Goal: Task Accomplishment & Management: Manage account settings

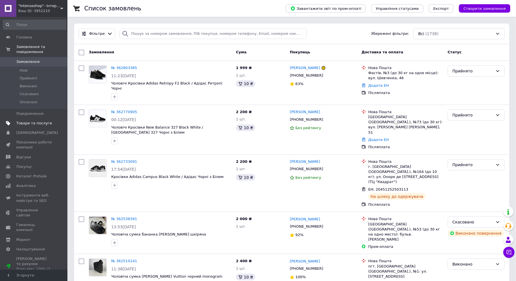
click at [35, 122] on span "Товари та послуги" at bounding box center [34, 123] width 36 height 5
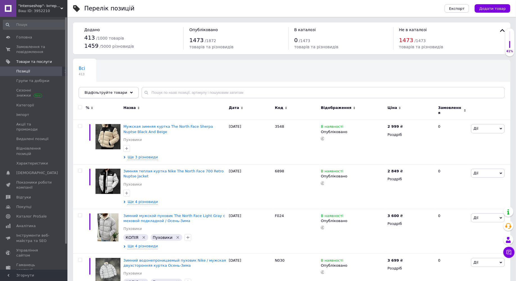
click at [114, 96] on div "Відфільтруйте товари" at bounding box center [109, 92] width 60 height 11
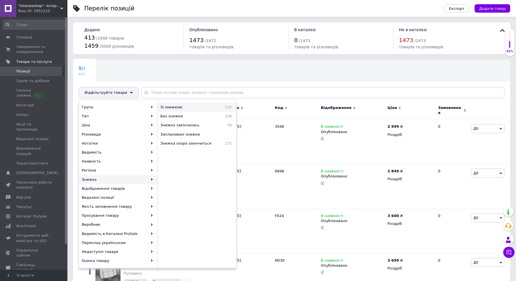
click at [194, 110] on div "Зі знижкою 131" at bounding box center [197, 107] width 78 height 9
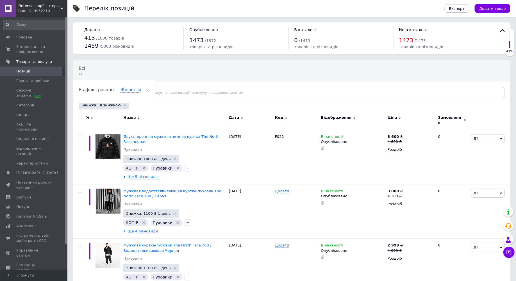
click at [81, 117] on input "checkbox" at bounding box center [80, 117] width 4 height 4
checkbox input "true"
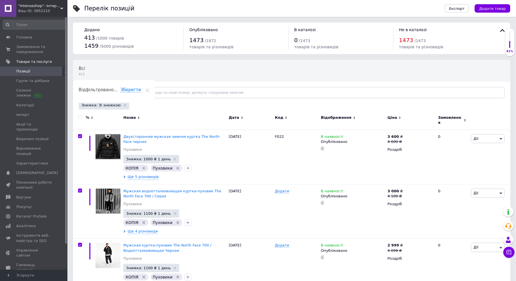
checkbox input "true"
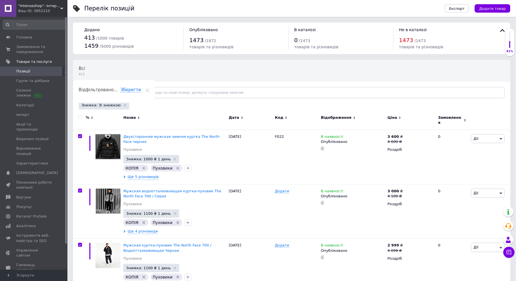
checkbox input "true"
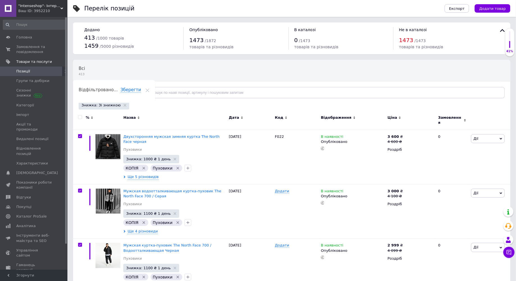
checkbox input "true"
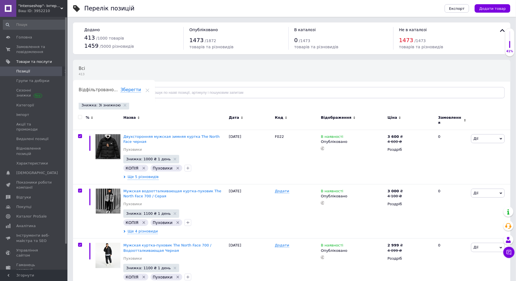
checkbox input "true"
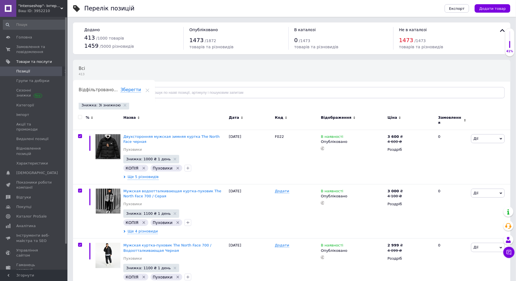
checkbox input "true"
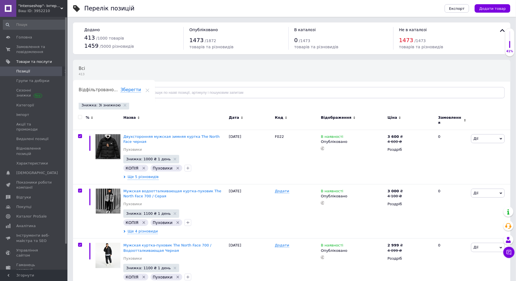
checkbox input "true"
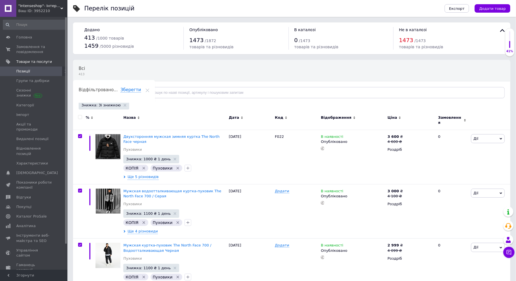
checkbox input "true"
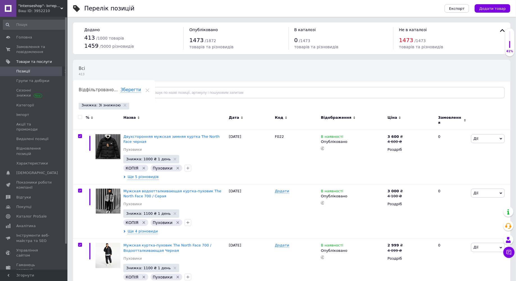
checkbox input "true"
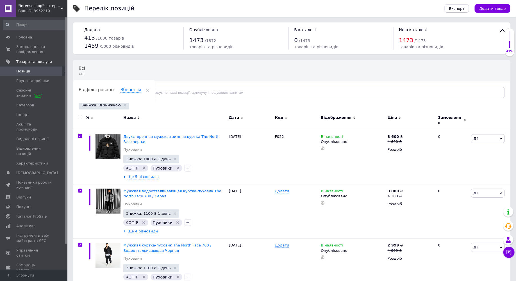
checkbox input "true"
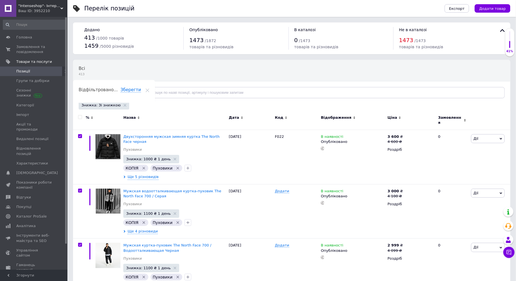
checkbox input "true"
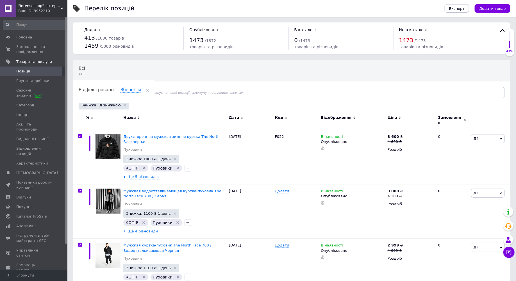
checkbox input "true"
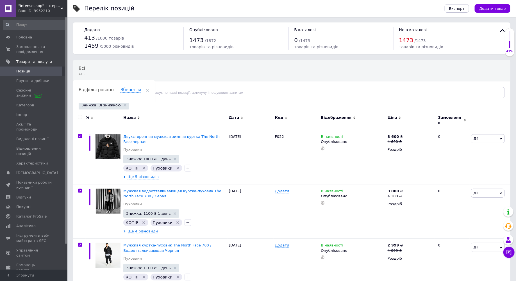
checkbox input "true"
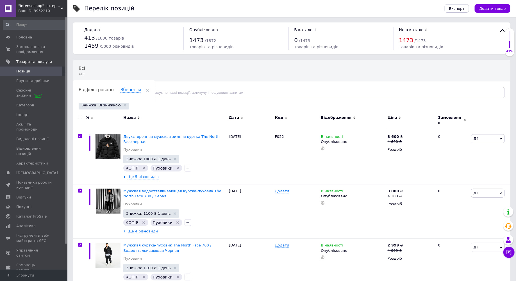
checkbox input "true"
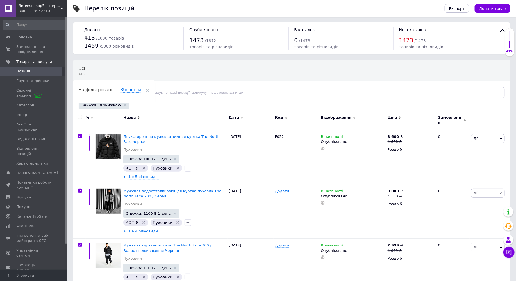
checkbox input "true"
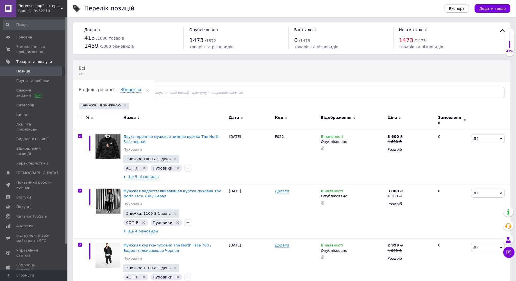
checkbox input "true"
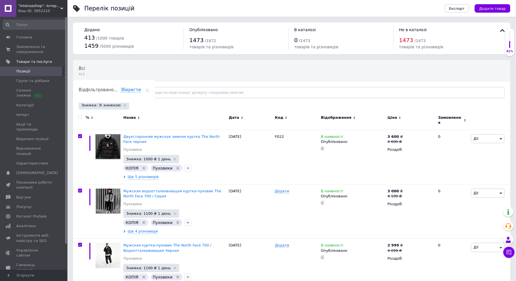
checkbox input "true"
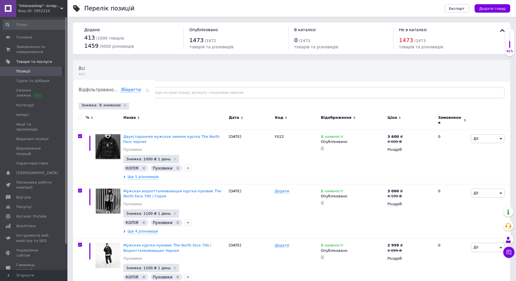
checkbox input "true"
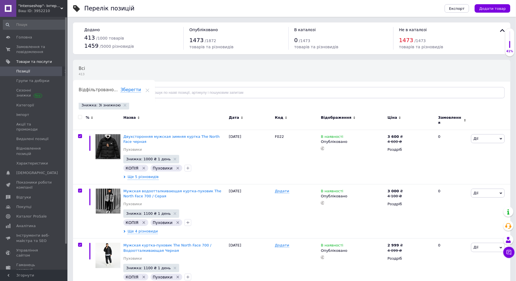
checkbox input "true"
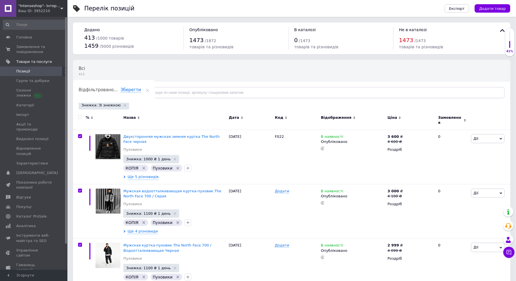
checkbox input "true"
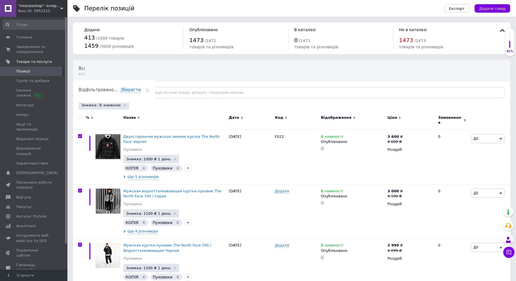
checkbox input "true"
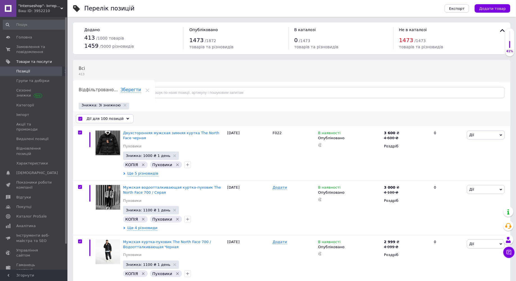
click at [94, 119] on span "Дії для 100 позицій" at bounding box center [105, 118] width 37 height 5
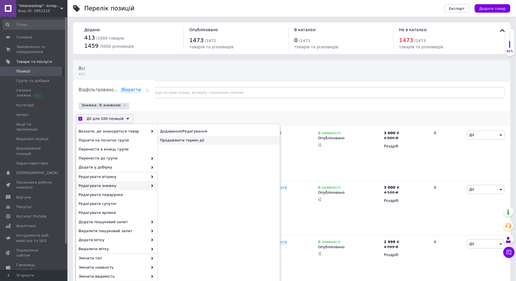
click at [199, 138] on div "Продовжити термін дії" at bounding box center [219, 140] width 122 height 9
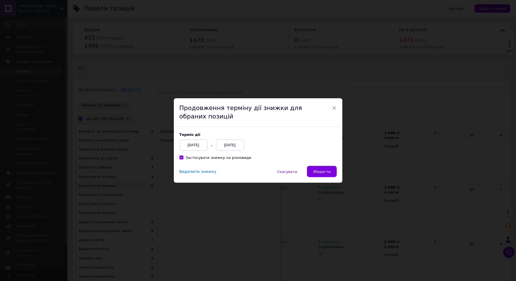
click at [233, 146] on div "[DATE]" at bounding box center [230, 145] width 28 height 11
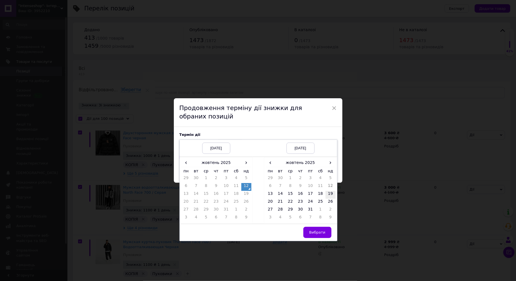
click at [254, 195] on td "19" at bounding box center [331, 195] width 10 height 8
click at [254, 231] on span "Вибрати" at bounding box center [317, 232] width 16 height 4
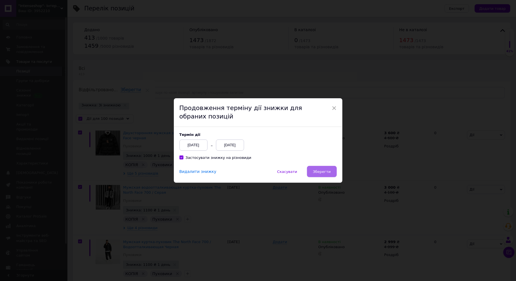
click at [254, 171] on button "Зберегти" at bounding box center [321, 171] width 29 height 11
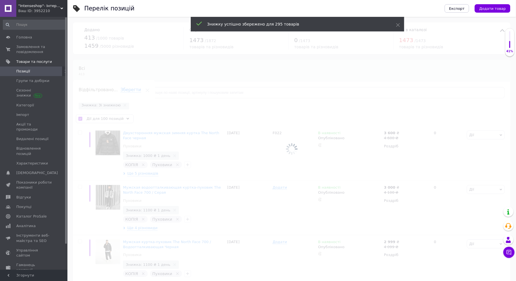
checkbox input "false"
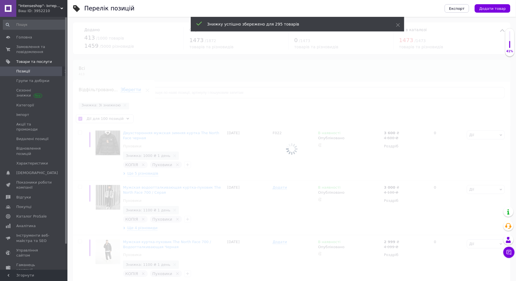
checkbox input "false"
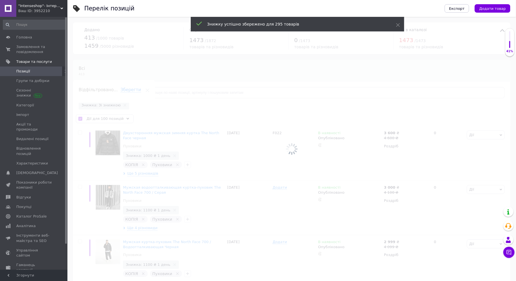
checkbox input "false"
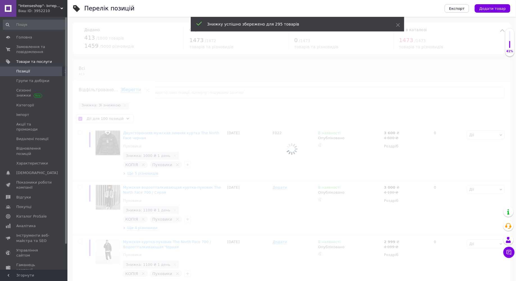
checkbox input "false"
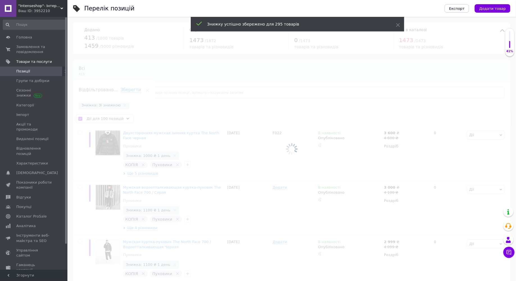
checkbox input "false"
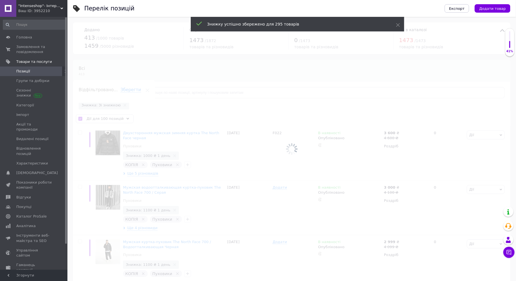
checkbox input "false"
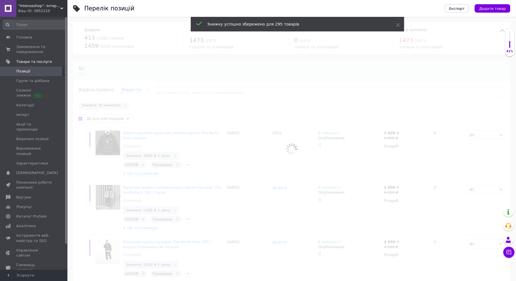
checkbox input "false"
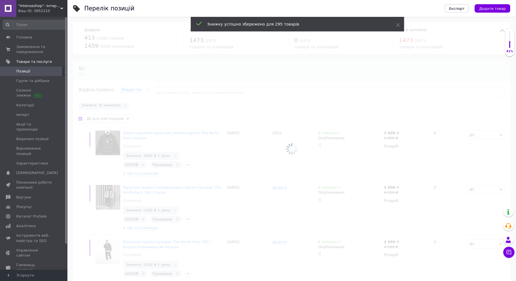
checkbox input "false"
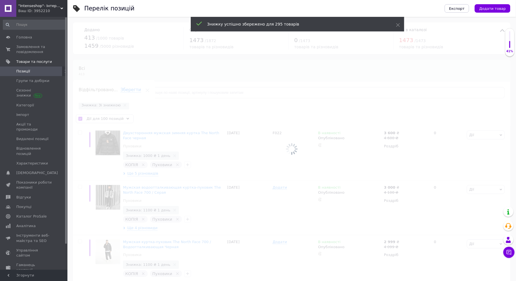
checkbox input "false"
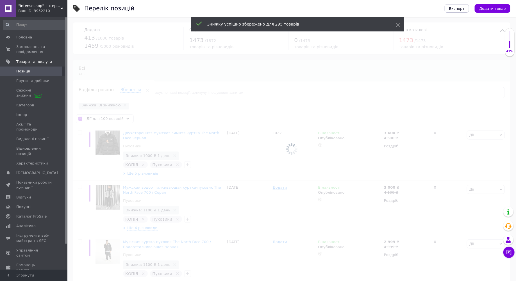
checkbox input "false"
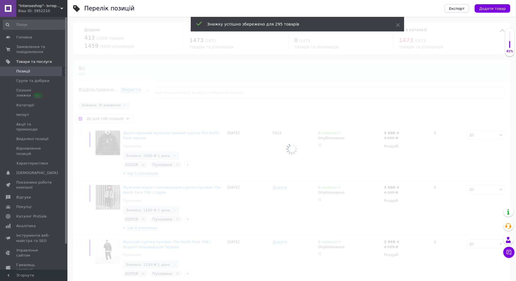
checkbox input "false"
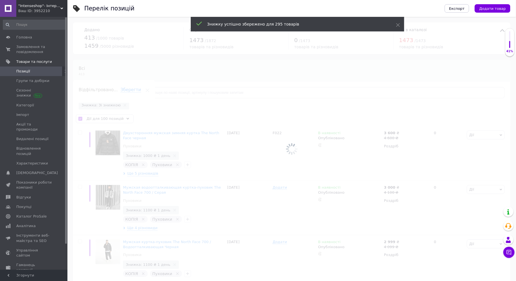
checkbox input "false"
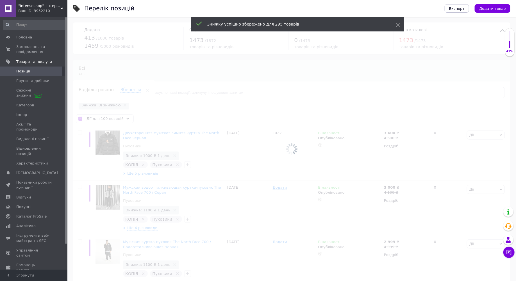
checkbox input "false"
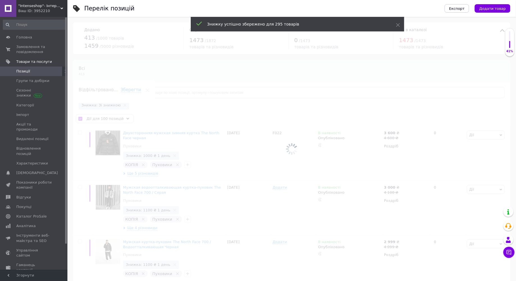
checkbox input "false"
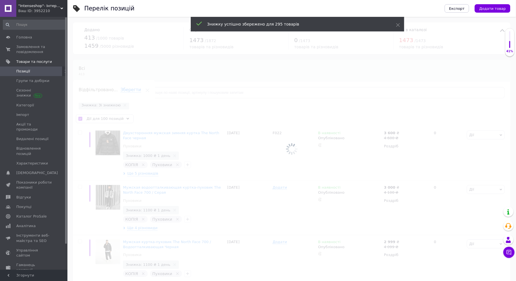
checkbox input "false"
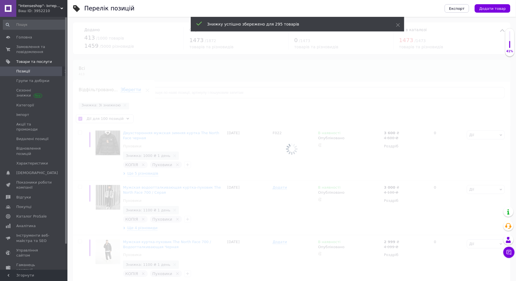
checkbox input "false"
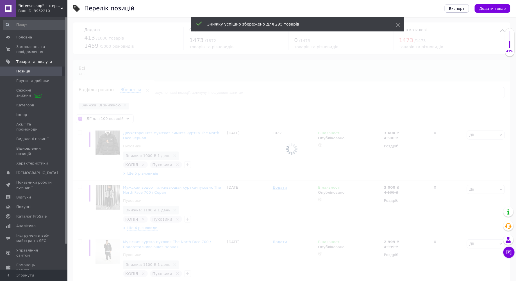
checkbox input "false"
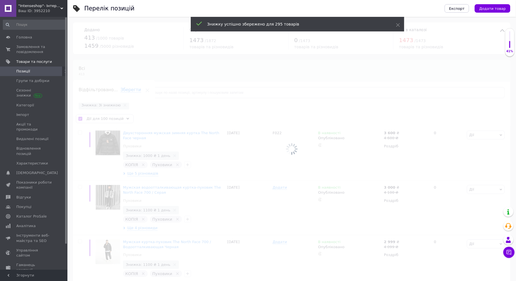
checkbox input "false"
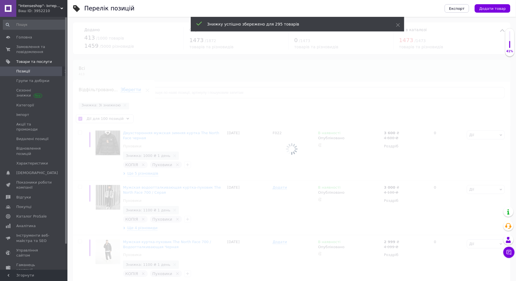
checkbox input "false"
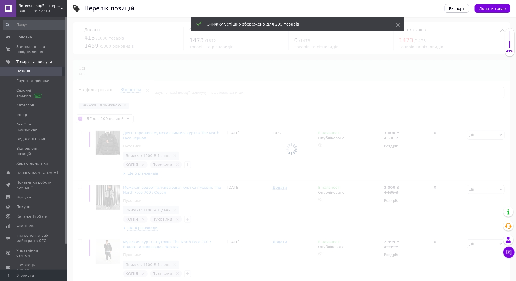
checkbox input "false"
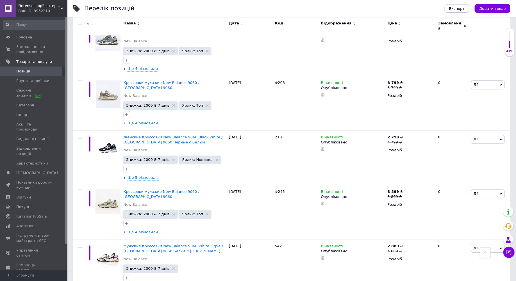
scroll to position [4748, 0]
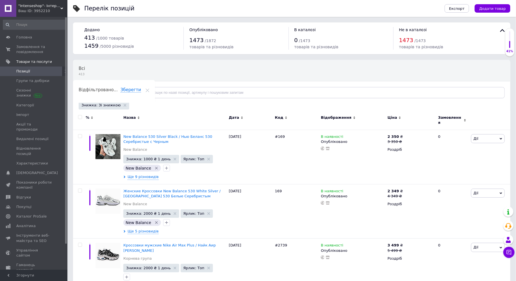
click at [79, 117] on input "checkbox" at bounding box center [80, 117] width 4 height 4
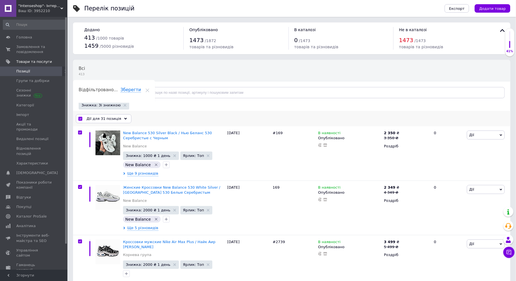
click at [95, 118] on span "Дії для 31 позиція" at bounding box center [104, 118] width 35 height 5
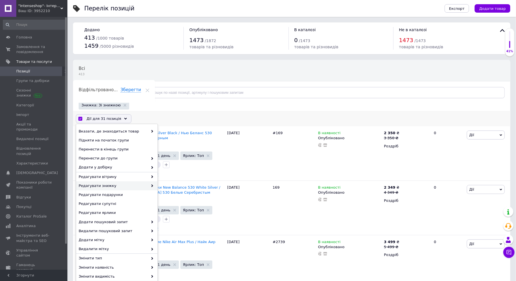
click at [111, 184] on span "Редагувати знижку" at bounding box center [113, 185] width 69 height 5
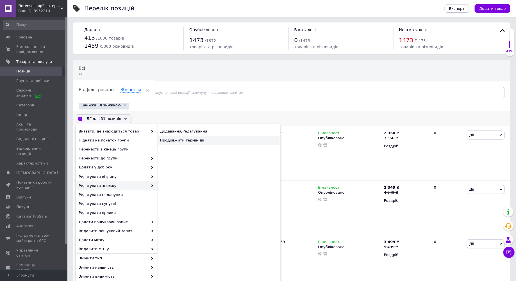
click at [192, 140] on div "Продовжити термін дії" at bounding box center [219, 140] width 122 height 9
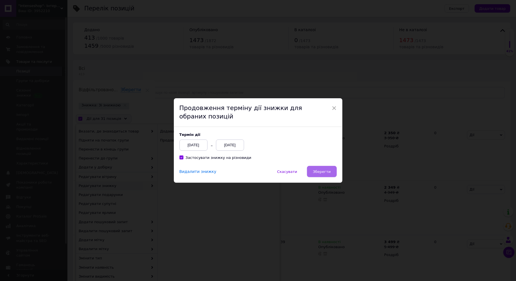
click at [254, 174] on button "Зберегти" at bounding box center [321, 171] width 29 height 11
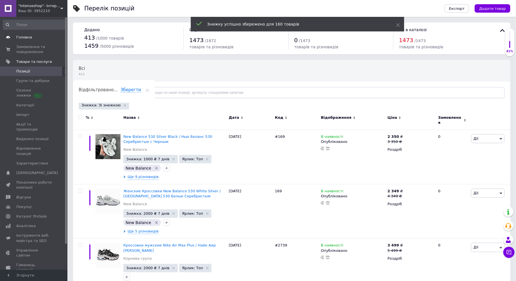
click at [41, 35] on span "Головна" at bounding box center [34, 37] width 36 height 5
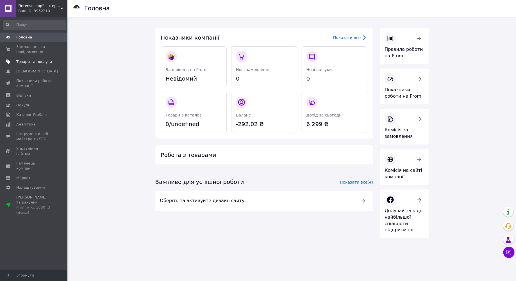
click at [39, 63] on span "Товари та послуги" at bounding box center [34, 61] width 36 height 5
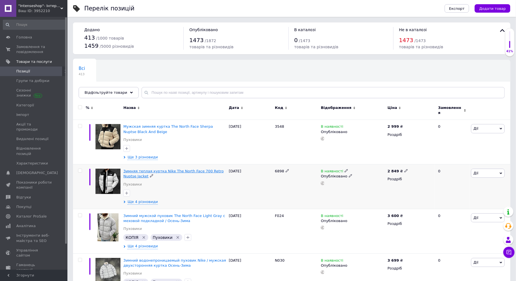
click at [137, 172] on span "Зимняя теплая куртка Nike The North Face 700 Retro Nuptse Jacket" at bounding box center [173, 173] width 100 height 9
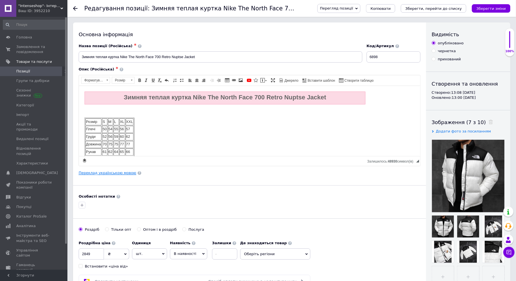
click at [115, 173] on link "Переклад українською мовою" at bounding box center [108, 173] width 58 height 4
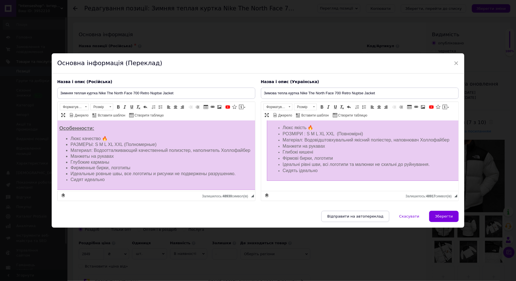
scroll to position [952, 0]
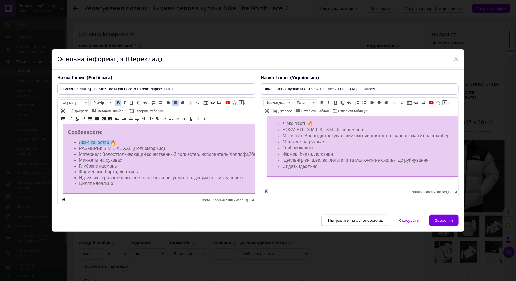
drag, startPoint x: 117, startPoint y: 138, endPoint x: 73, endPoint y: 139, distance: 44.1
click at [73, 140] on ul "Люкс качество 🔥 РАЗМЕРЫ: S M L XL XXL (Полномерные) Материал: Водоотталкивающий…" at bounding box center [203, 163] width 272 height 47
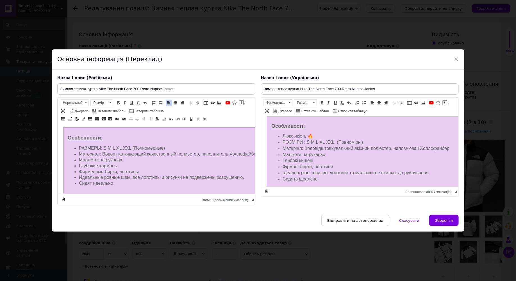
scroll to position [991, 0]
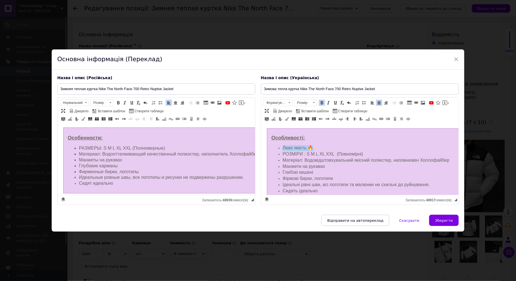
drag, startPoint x: 313, startPoint y: 145, endPoint x: 279, endPoint y: 145, distance: 33.7
click at [254, 145] on li "Люкс якість 🔥" at bounding box center [406, 148] width 249 height 6
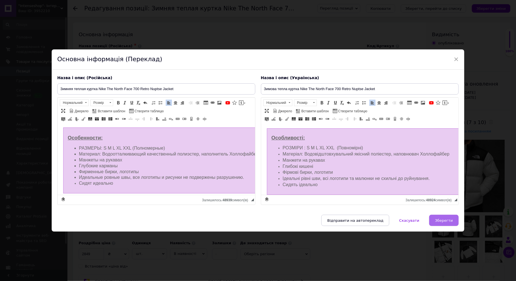
click at [254, 217] on button "Зберегти" at bounding box center [443, 220] width 29 height 11
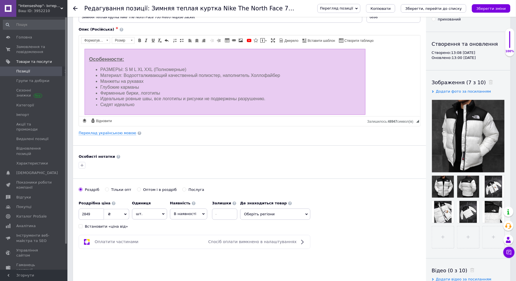
scroll to position [0, 0]
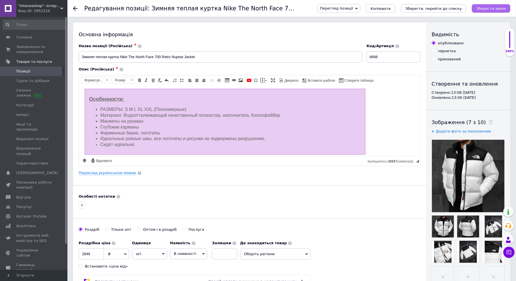
click at [254, 10] on icon "Зберегти зміни" at bounding box center [490, 8] width 29 height 4
click at [254, 10] on span "Перегляд позиції" at bounding box center [336, 8] width 33 height 4
click at [254, 17] on li "Зберегти та переглянути на сайті" at bounding box center [362, 19] width 88 height 8
click at [26, 71] on span "Позиції" at bounding box center [23, 71] width 14 height 5
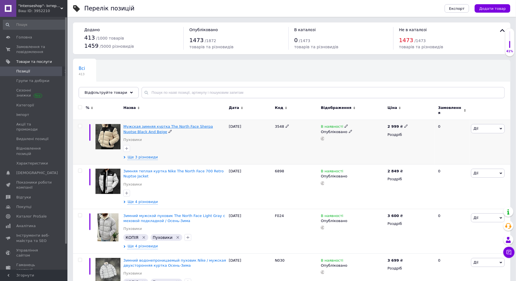
click at [145, 125] on span "Мужская зимняя куртка The North Face Sherpa Nuptse Black And Beige" at bounding box center [168, 128] width 90 height 9
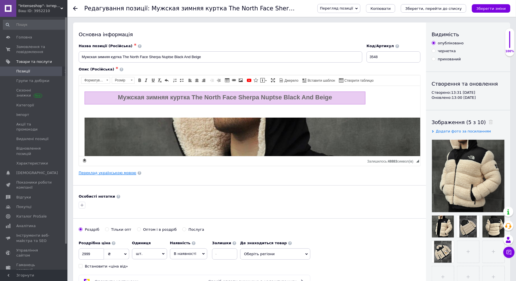
click at [110, 172] on link "Переклад українською мовою" at bounding box center [108, 173] width 58 height 4
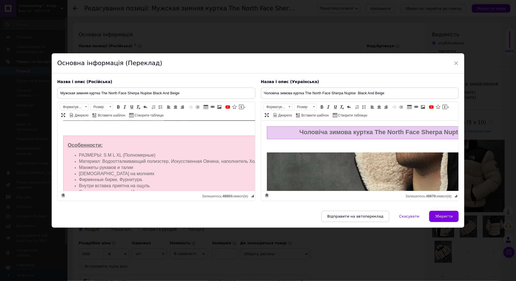
scroll to position [896, 0]
click at [254, 64] on span "×" at bounding box center [456, 63] width 5 height 10
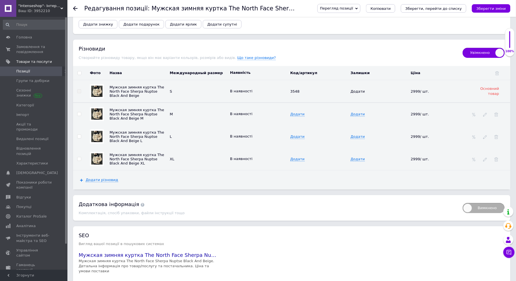
scroll to position [869, 0]
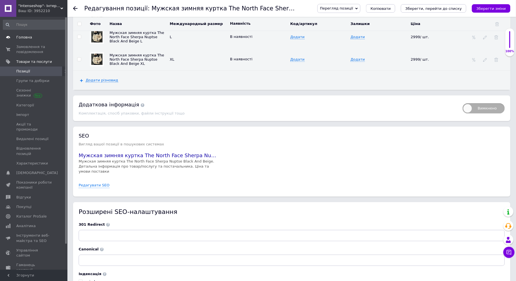
click at [37, 34] on link "Головна" at bounding box center [34, 38] width 69 height 10
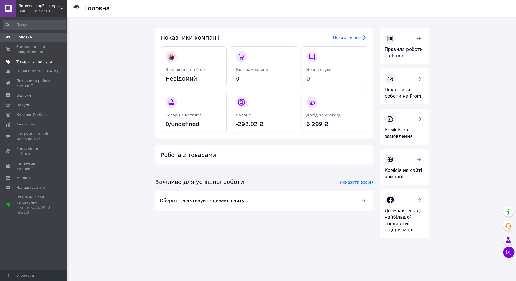
click at [29, 60] on span "Товари та послуги" at bounding box center [34, 61] width 36 height 5
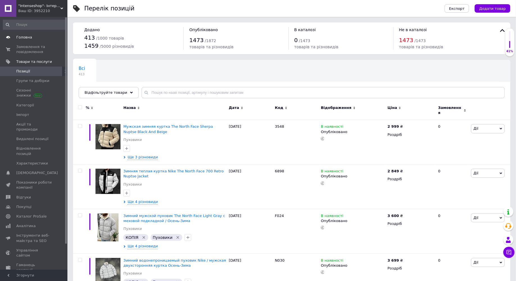
click at [28, 40] on span "Головна" at bounding box center [24, 37] width 16 height 5
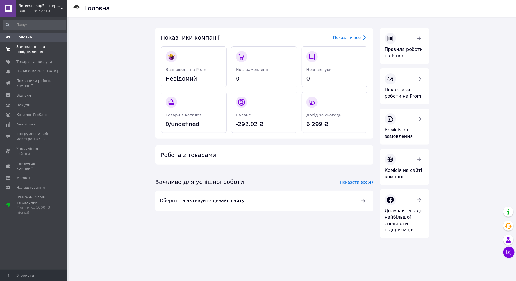
click at [26, 45] on span "Замовлення та повідомлення" at bounding box center [34, 49] width 36 height 10
